Goal: Task Accomplishment & Management: Manage account settings

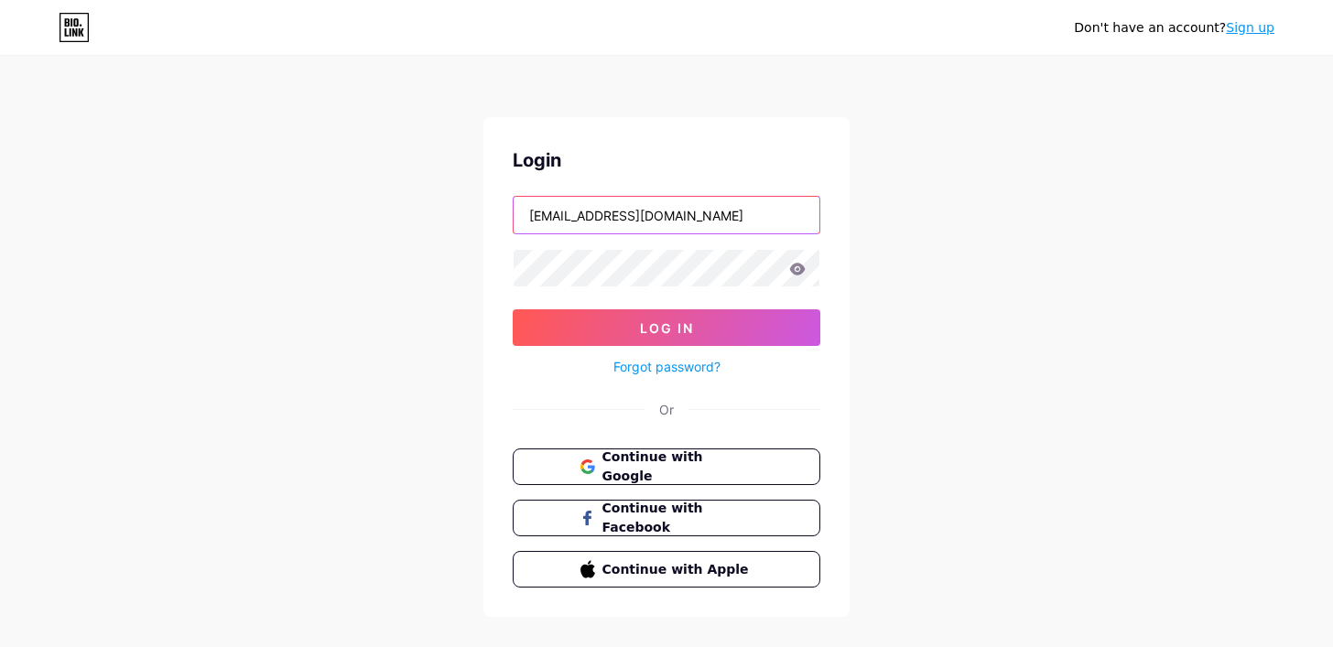
type input "[EMAIL_ADDRESS][DOMAIN_NAME]"
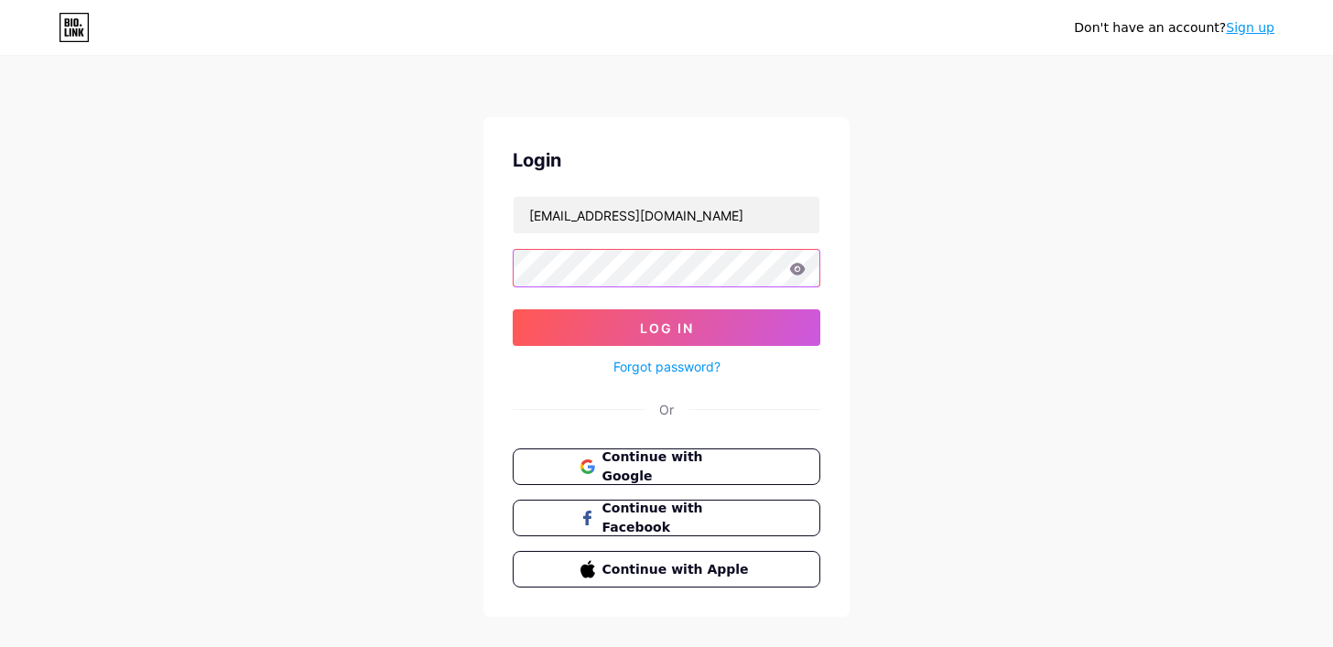
click at [667, 328] on button "Log In" at bounding box center [667, 327] width 308 height 37
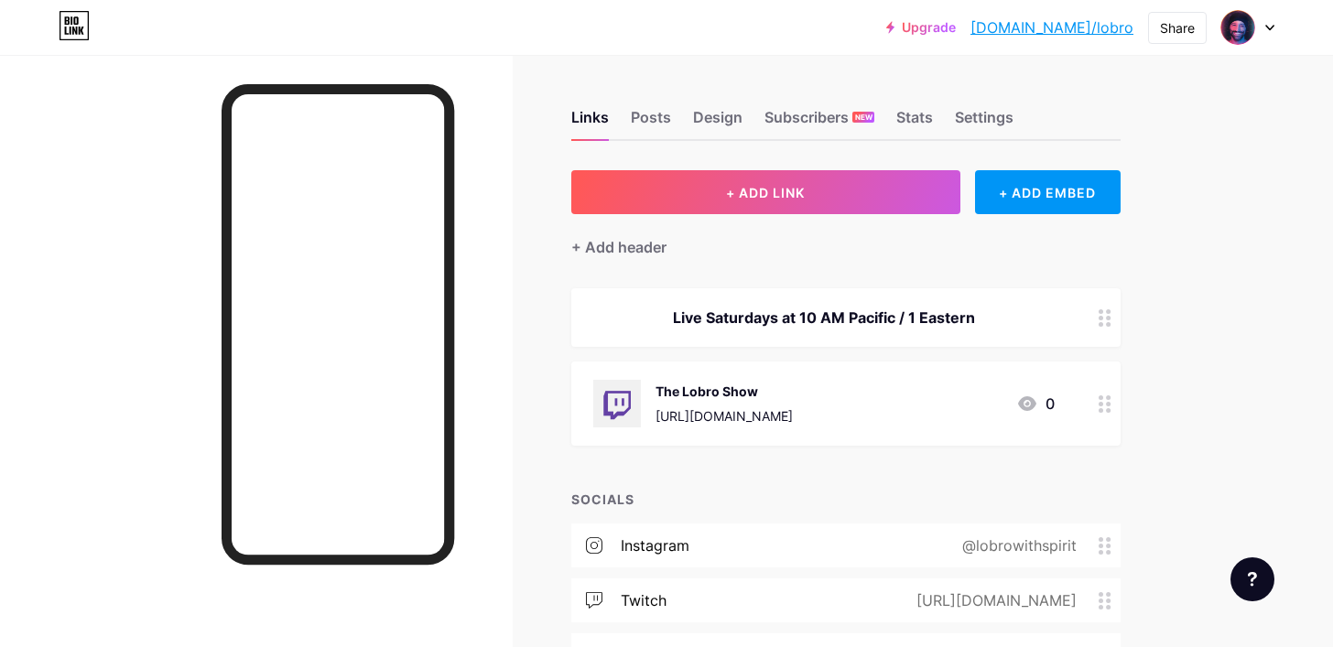
click at [1033, 24] on div "Upgrade [DOMAIN_NAME]/lobro [DOMAIN_NAME]/lobro" at bounding box center [1009, 27] width 247 height 33
click at [956, 24] on link "Upgrade" at bounding box center [921, 27] width 70 height 15
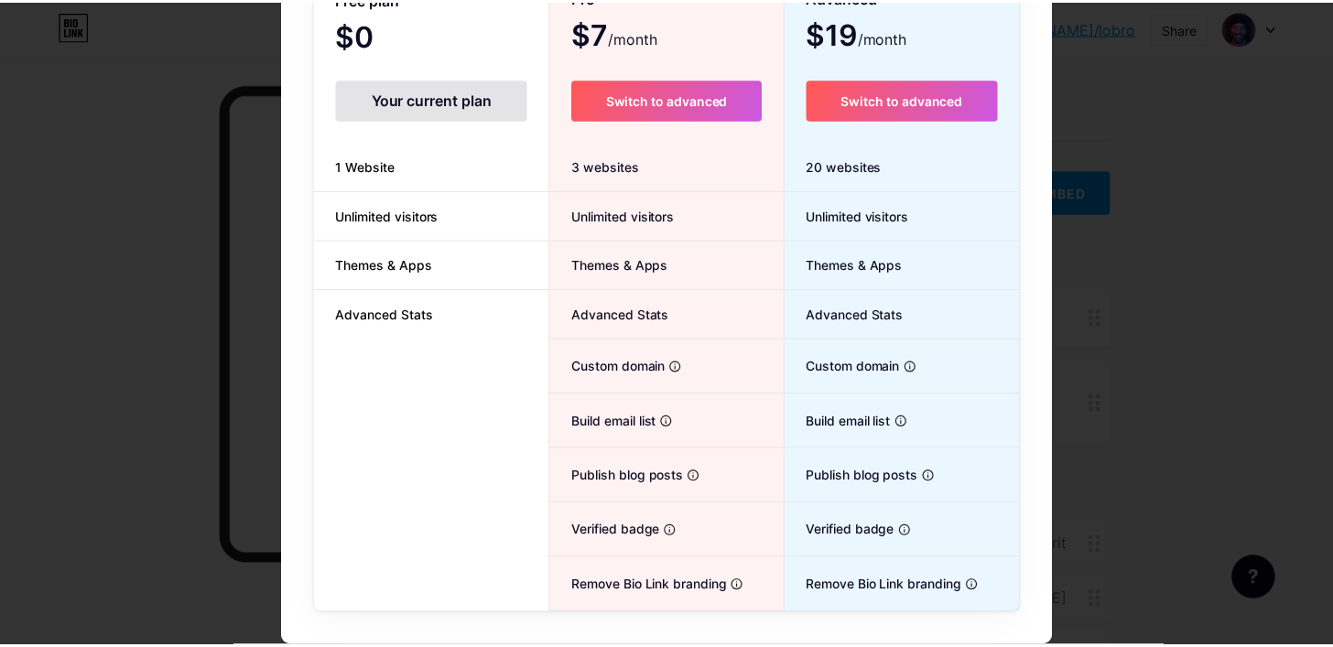
scroll to position [193, 0]
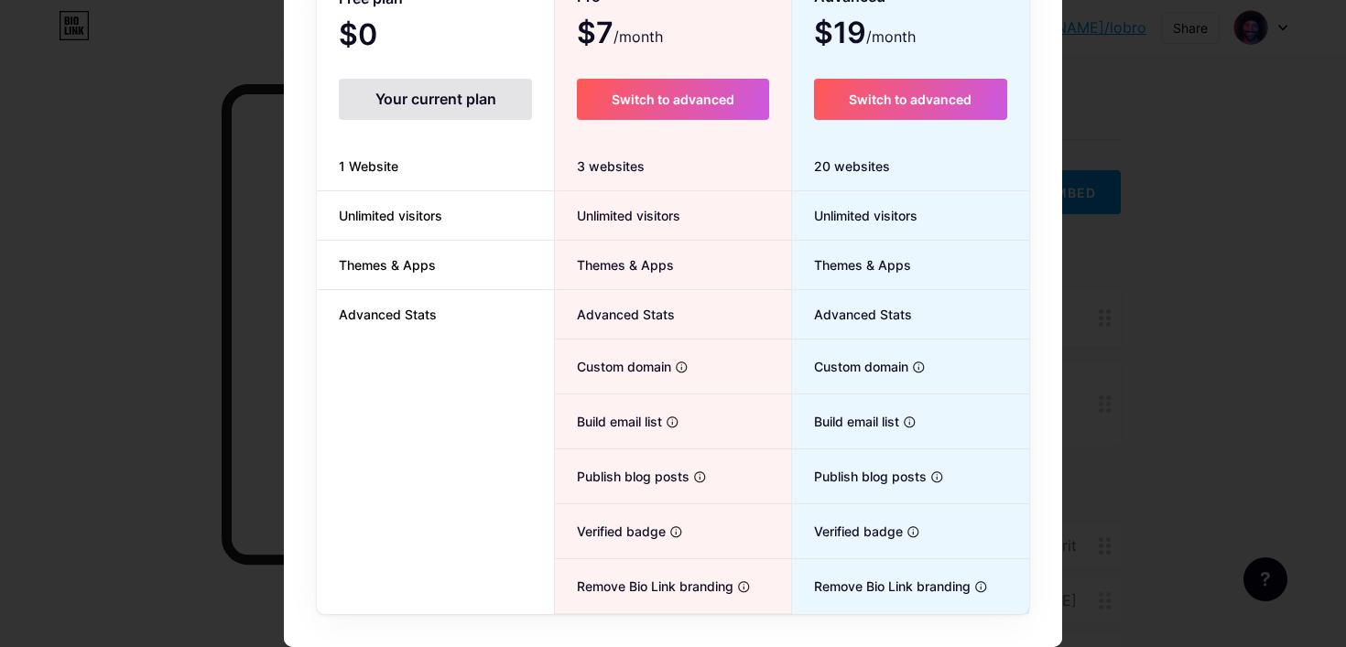
click at [1112, 386] on div at bounding box center [673, 130] width 1346 height 647
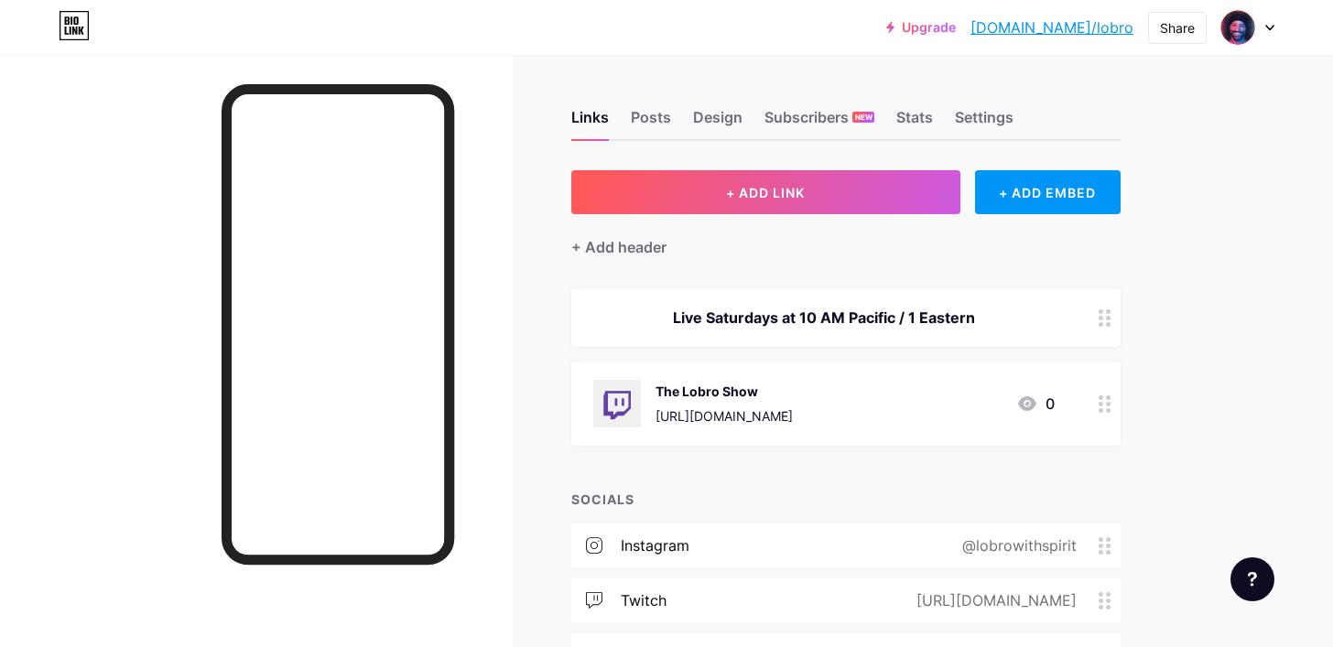
scroll to position [1, 0]
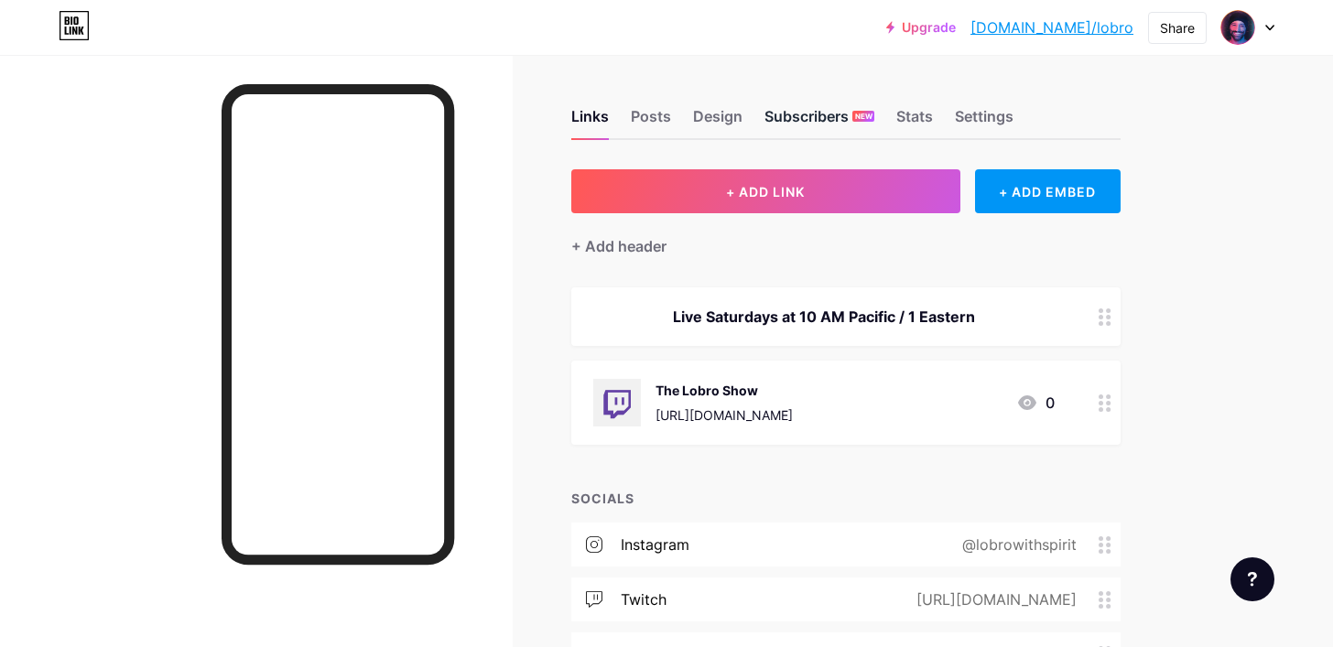
click at [818, 125] on div "Subscribers NEW" at bounding box center [820, 121] width 110 height 33
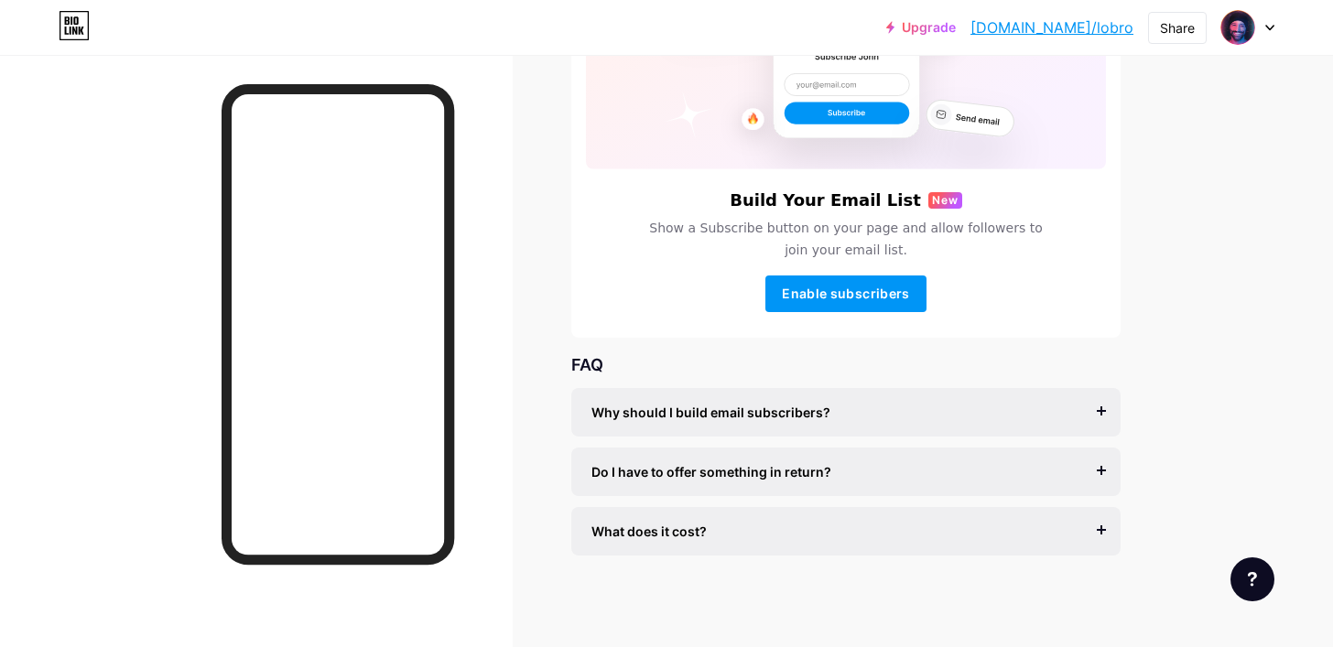
scroll to position [227, 0]
click at [793, 479] on span "Do I have to offer something in return?" at bounding box center [712, 471] width 240 height 19
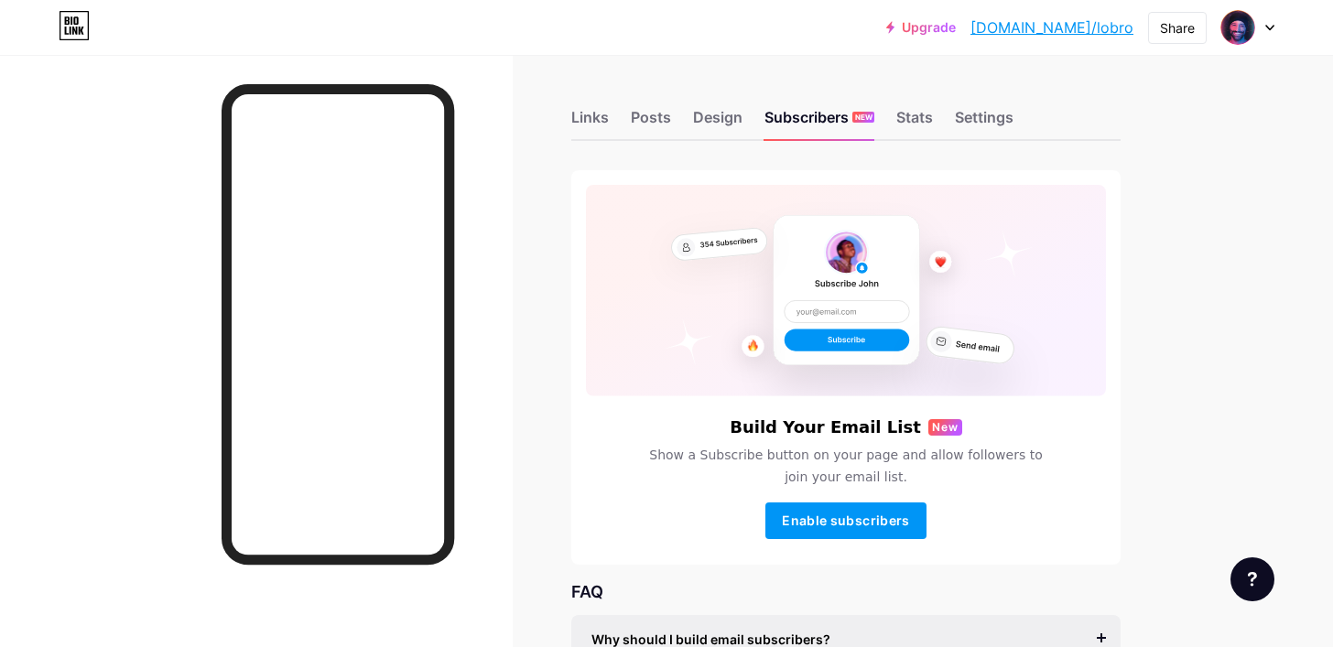
scroll to position [0, 0]
click at [919, 131] on div "Stats" at bounding box center [914, 122] width 37 height 33
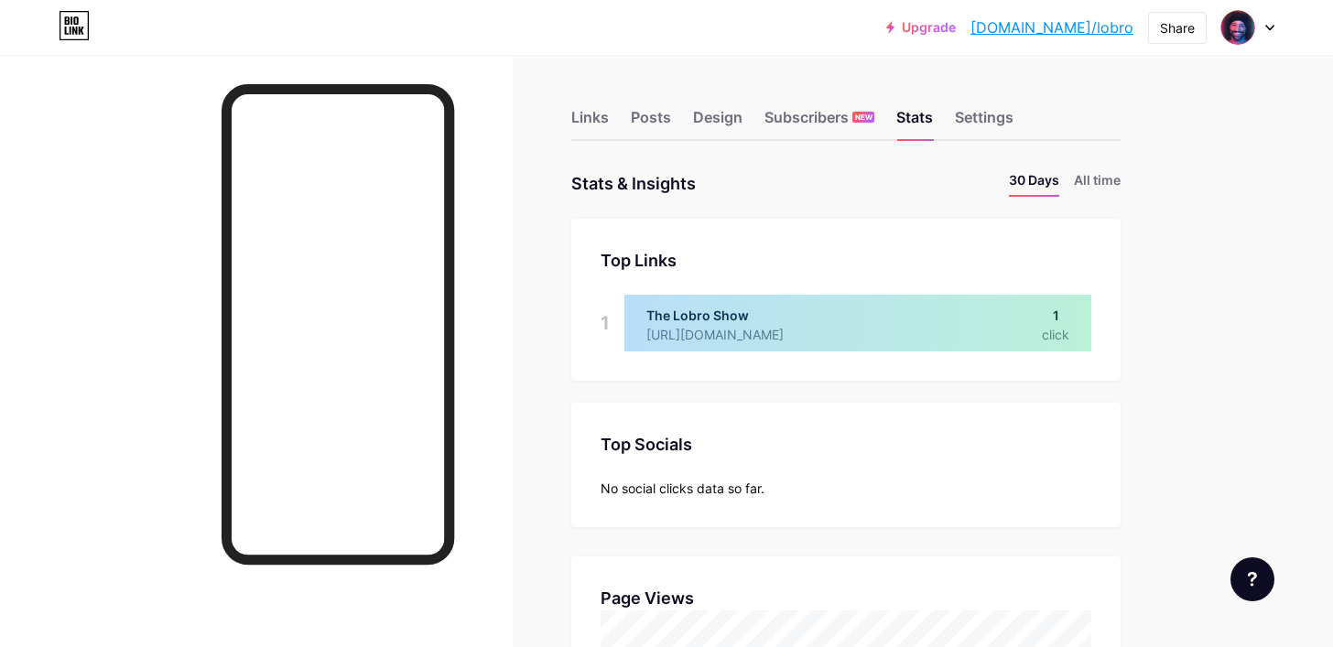
click at [991, 93] on div "Links Posts Design Subscribers NEW Stats Settings" at bounding box center [845, 109] width 549 height 64
click at [991, 108] on div "Settings" at bounding box center [984, 122] width 59 height 33
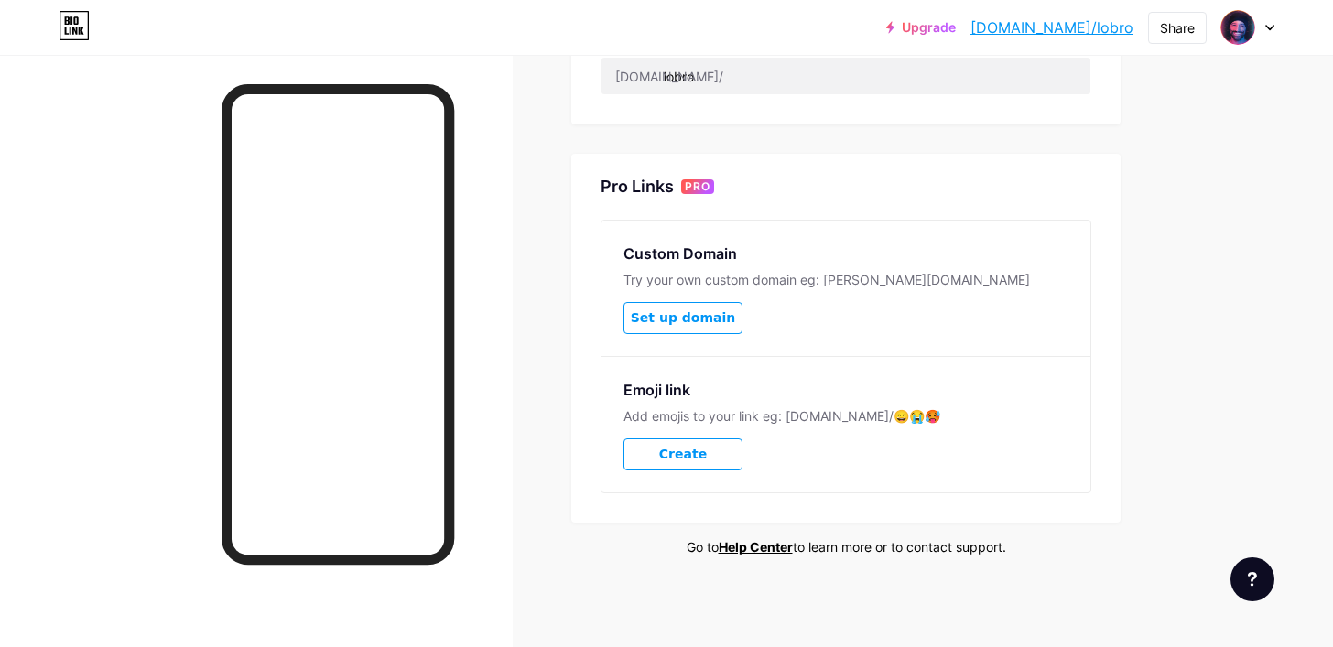
scroll to position [785, 0]
click at [729, 321] on button "Set up domain" at bounding box center [683, 319] width 119 height 32
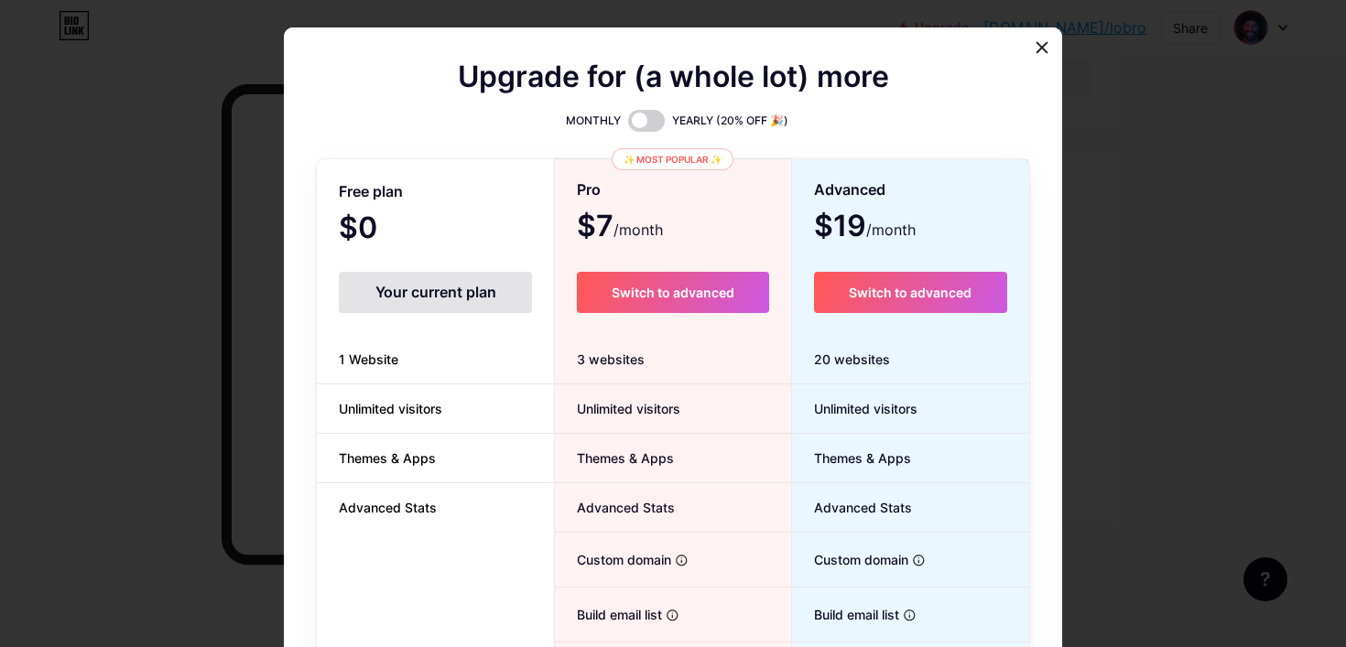
click at [458, 284] on div "Your current plan" at bounding box center [435, 292] width 193 height 41
click at [1035, 52] on icon at bounding box center [1042, 47] width 15 height 15
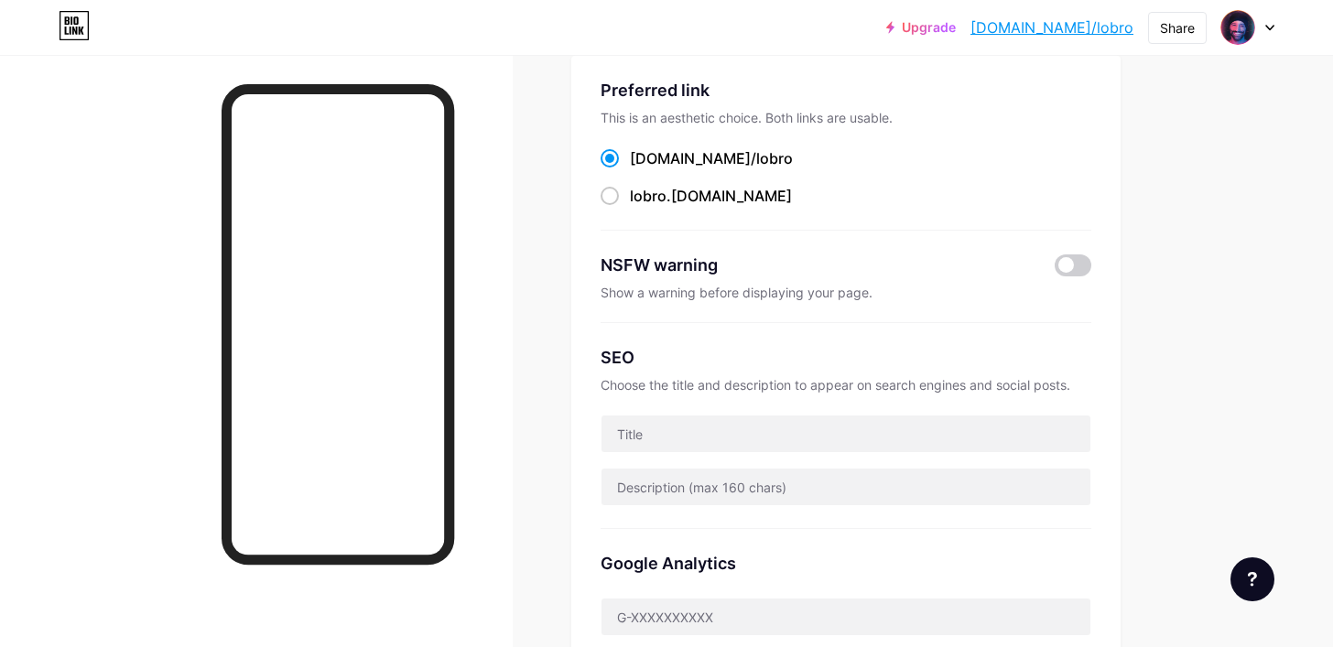
scroll to position [-33, 0]
